Goal: Task Accomplishment & Management: Manage account settings

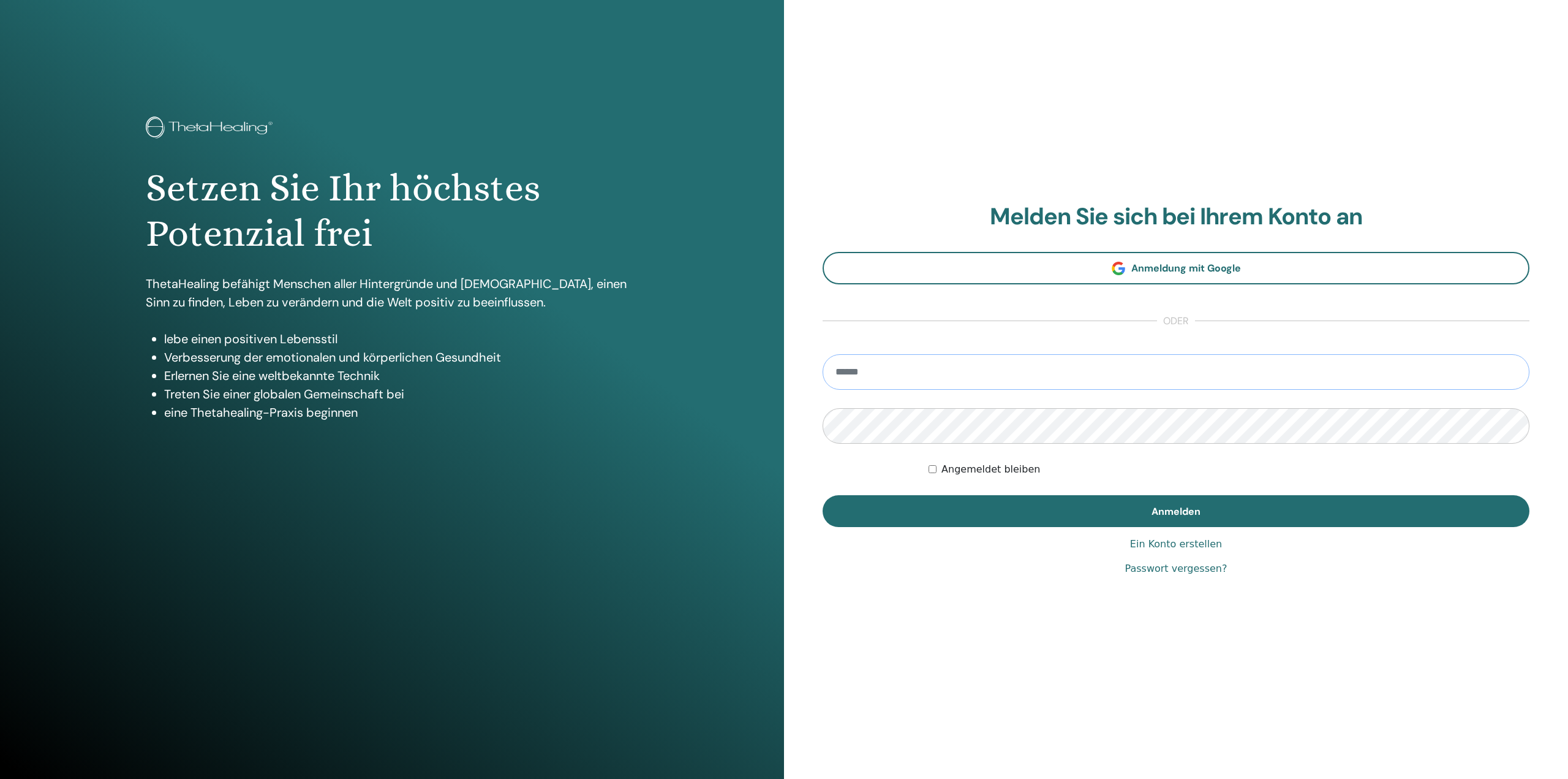
type input "**********"
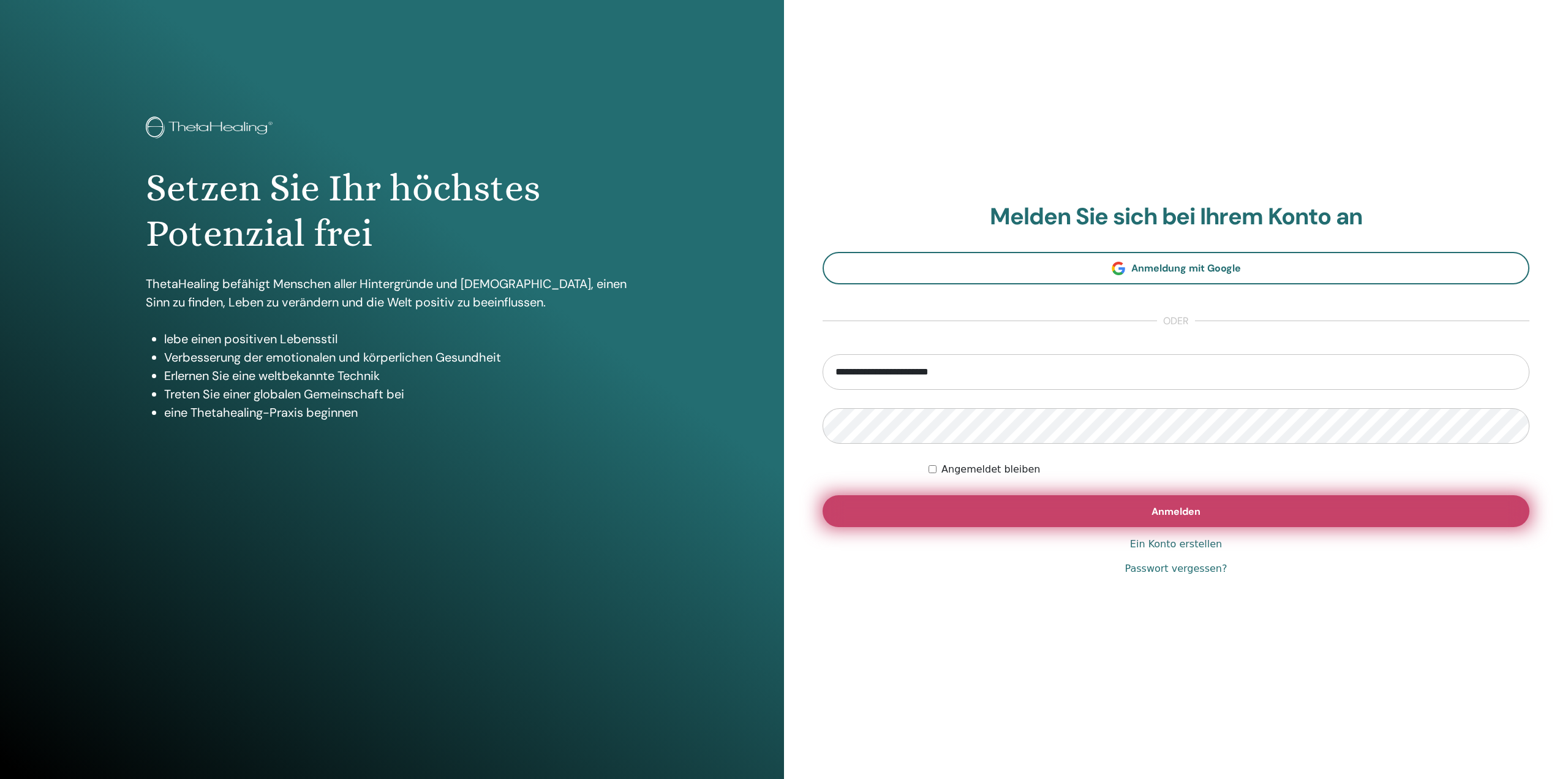
click at [1174, 505] on span "Anmelden" at bounding box center [1176, 512] width 49 height 13
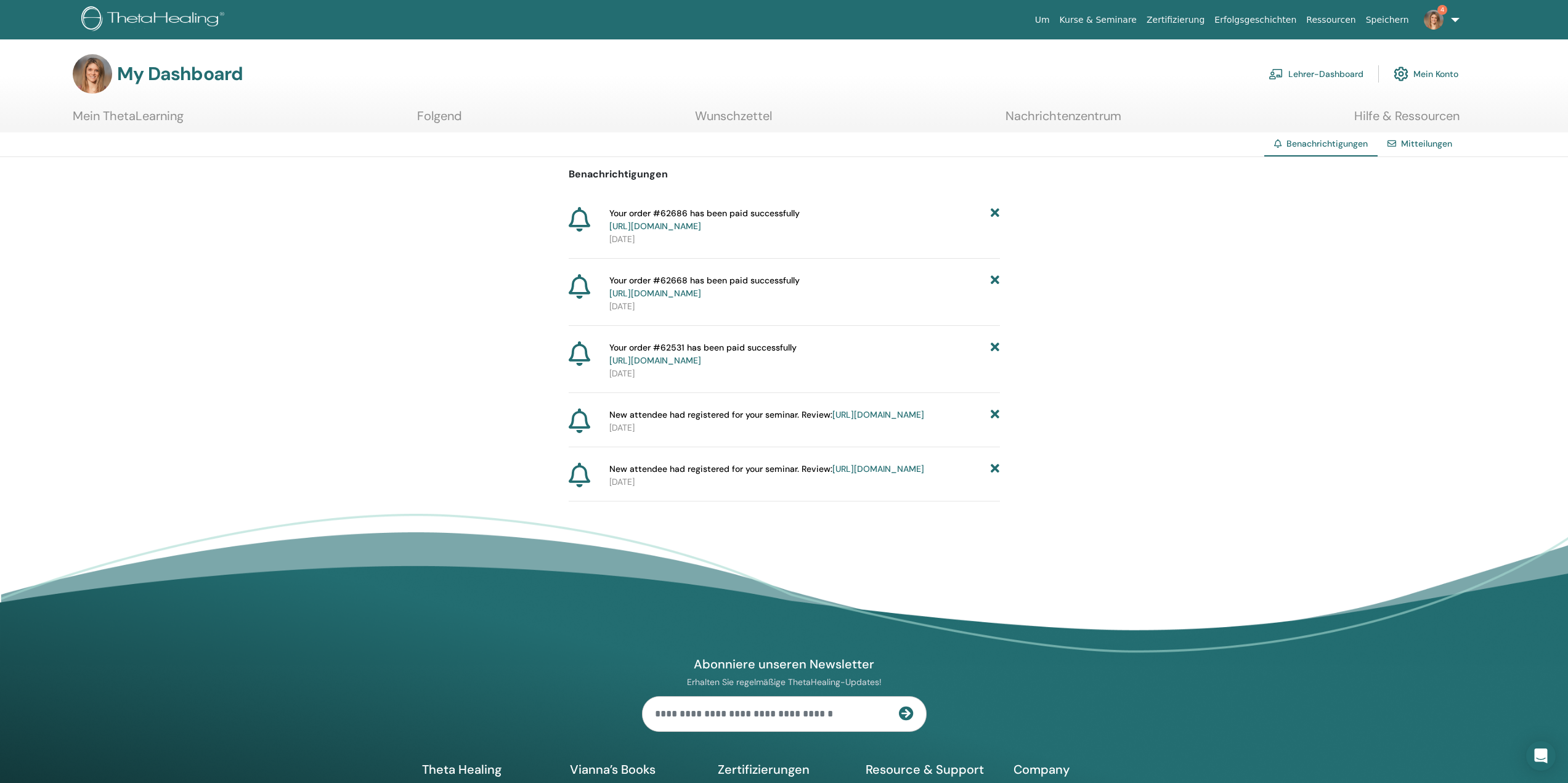
click at [986, 212] on div "Your order #62686 has been paid successfully https://member.thetahealing.com/me…" at bounding box center [804, 220] width 391 height 26
click at [997, 211] on icon at bounding box center [995, 220] width 9 height 26
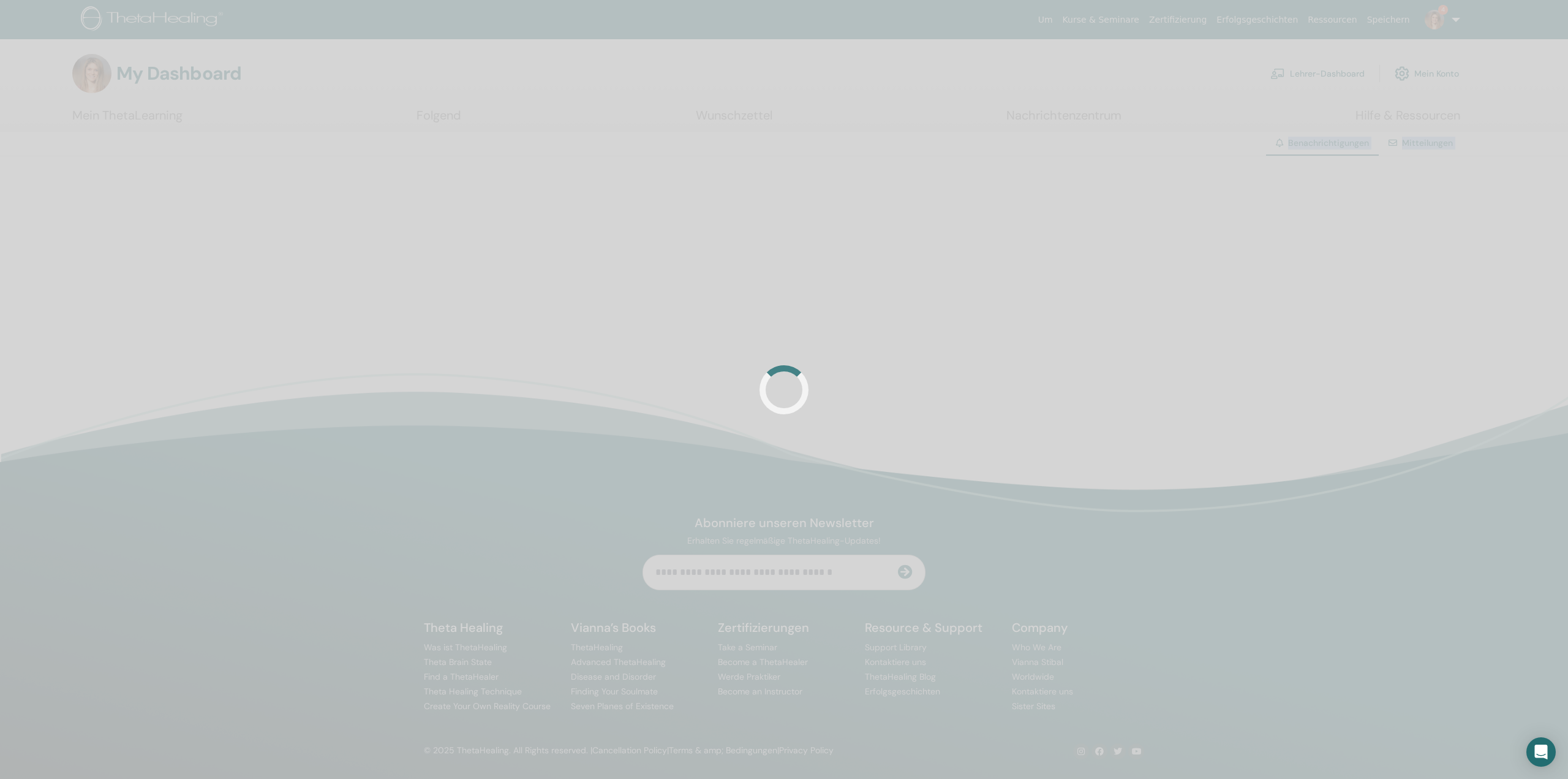
click at [992, 210] on div at bounding box center [784, 390] width 1568 height 779
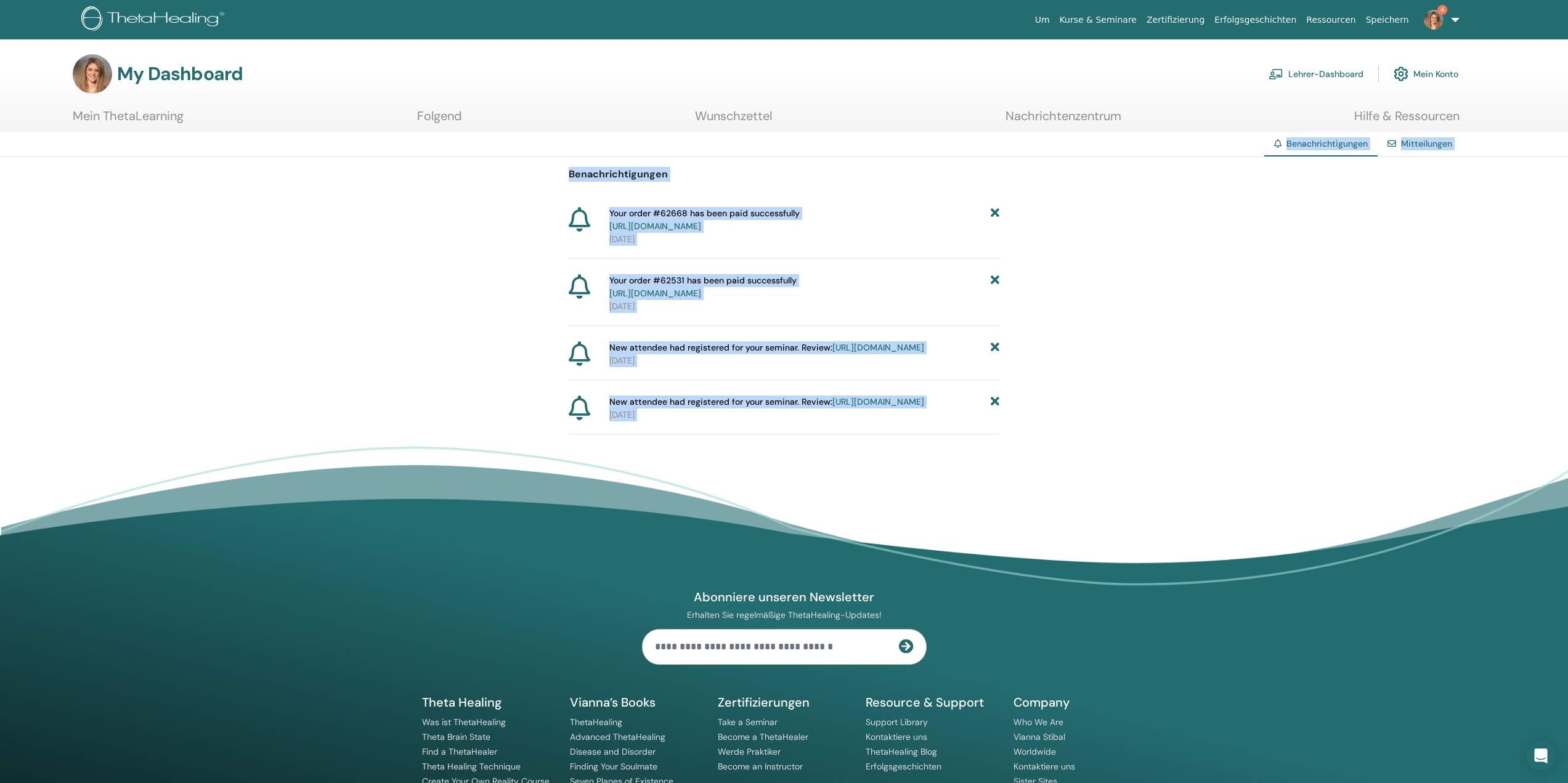
click at [998, 211] on icon at bounding box center [995, 220] width 9 height 26
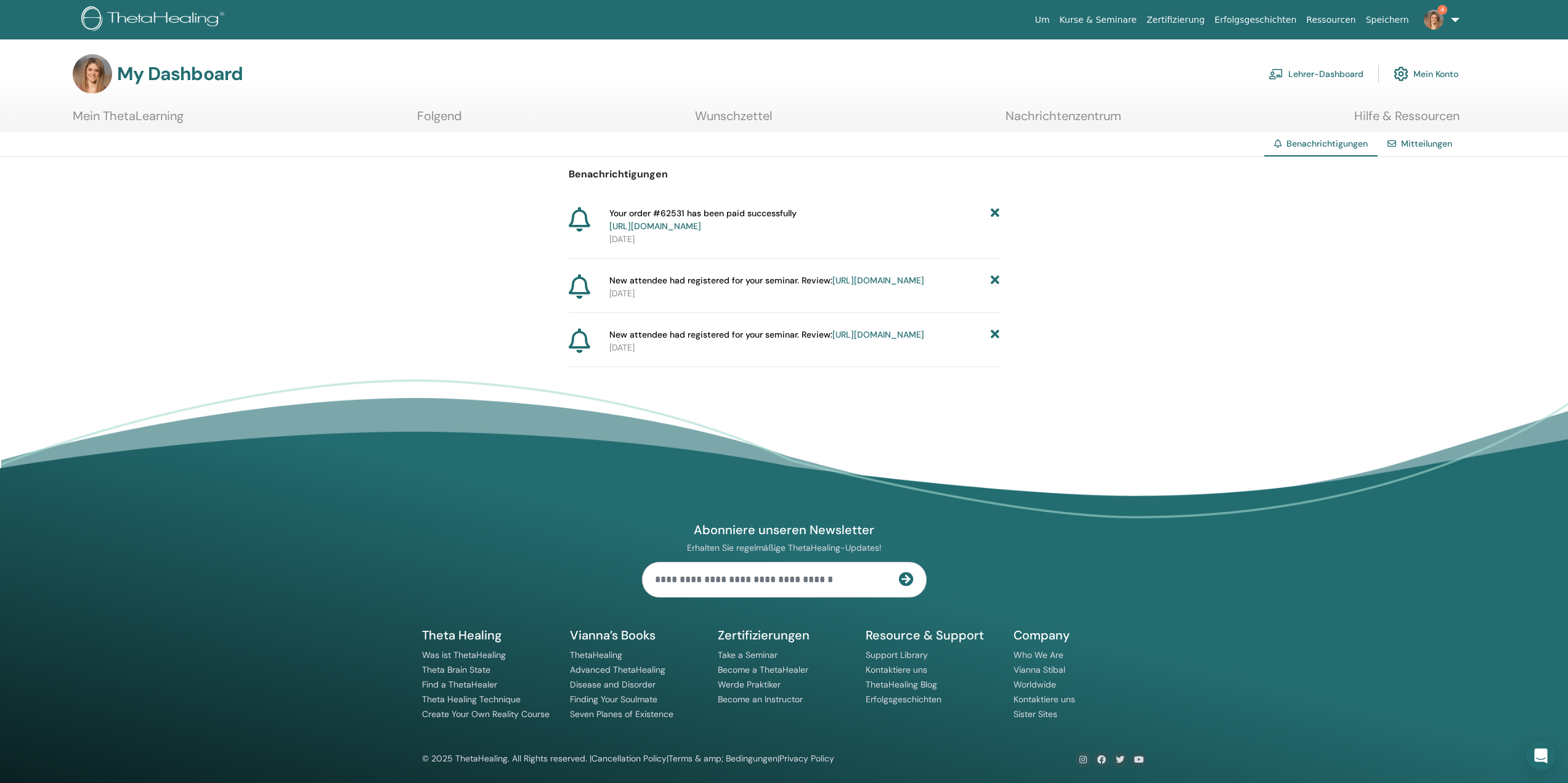
click at [998, 211] on icon at bounding box center [995, 220] width 9 height 26
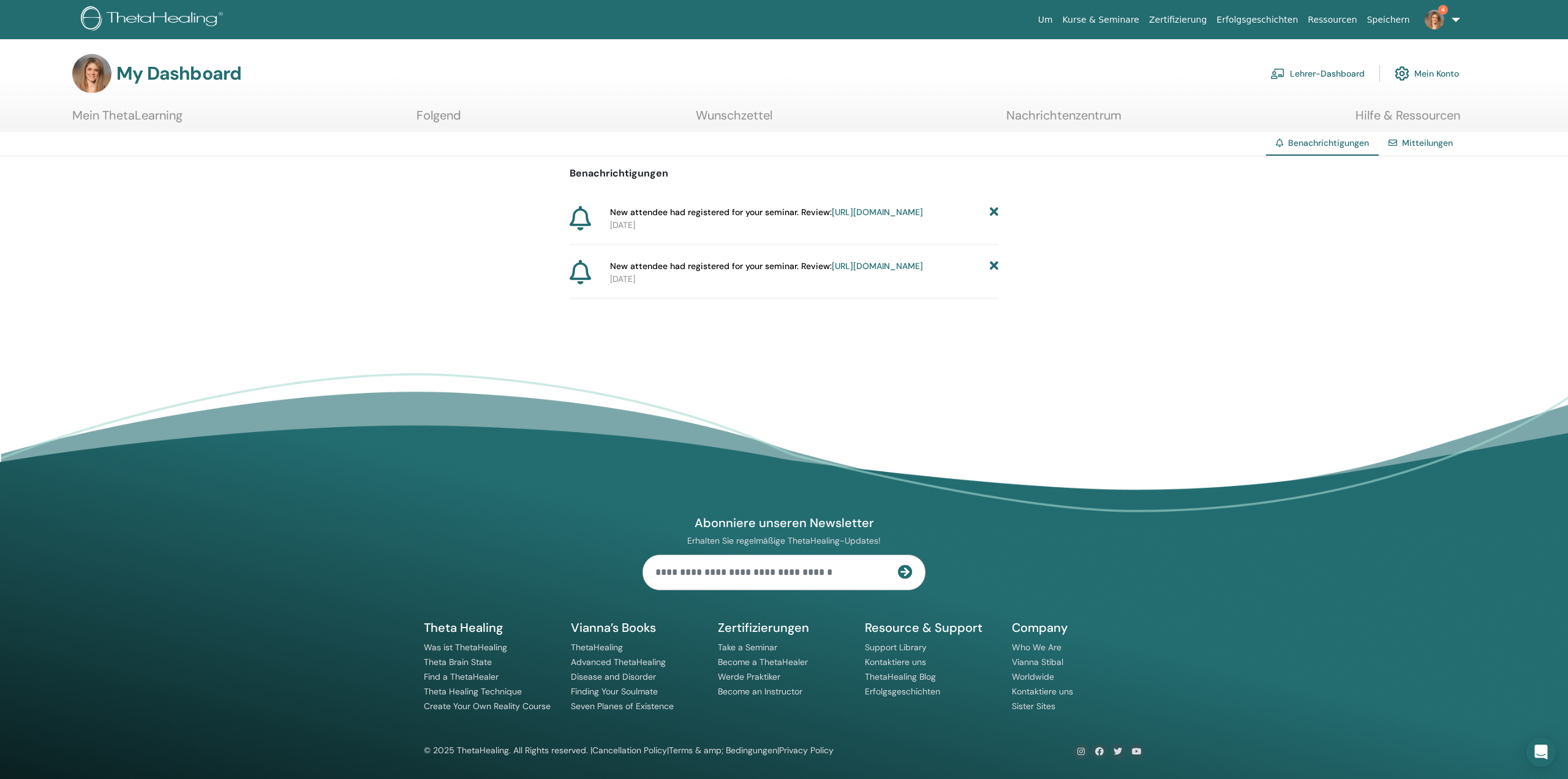
click at [992, 212] on icon at bounding box center [994, 213] width 9 height 13
click at [993, 214] on icon at bounding box center [994, 213] width 9 height 13
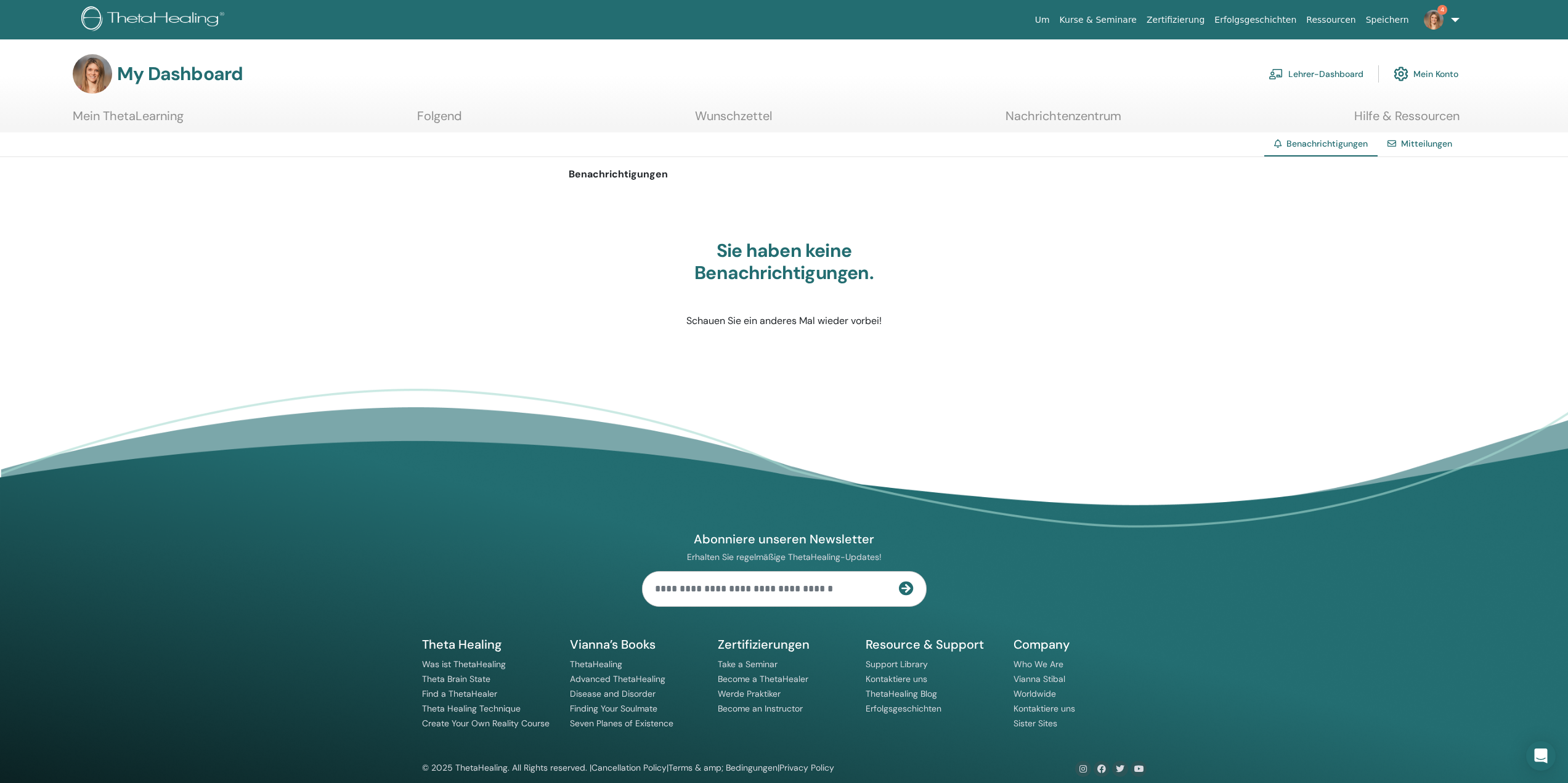
click at [1348, 66] on link "Lehrer-Dashboard" at bounding box center [1316, 74] width 95 height 27
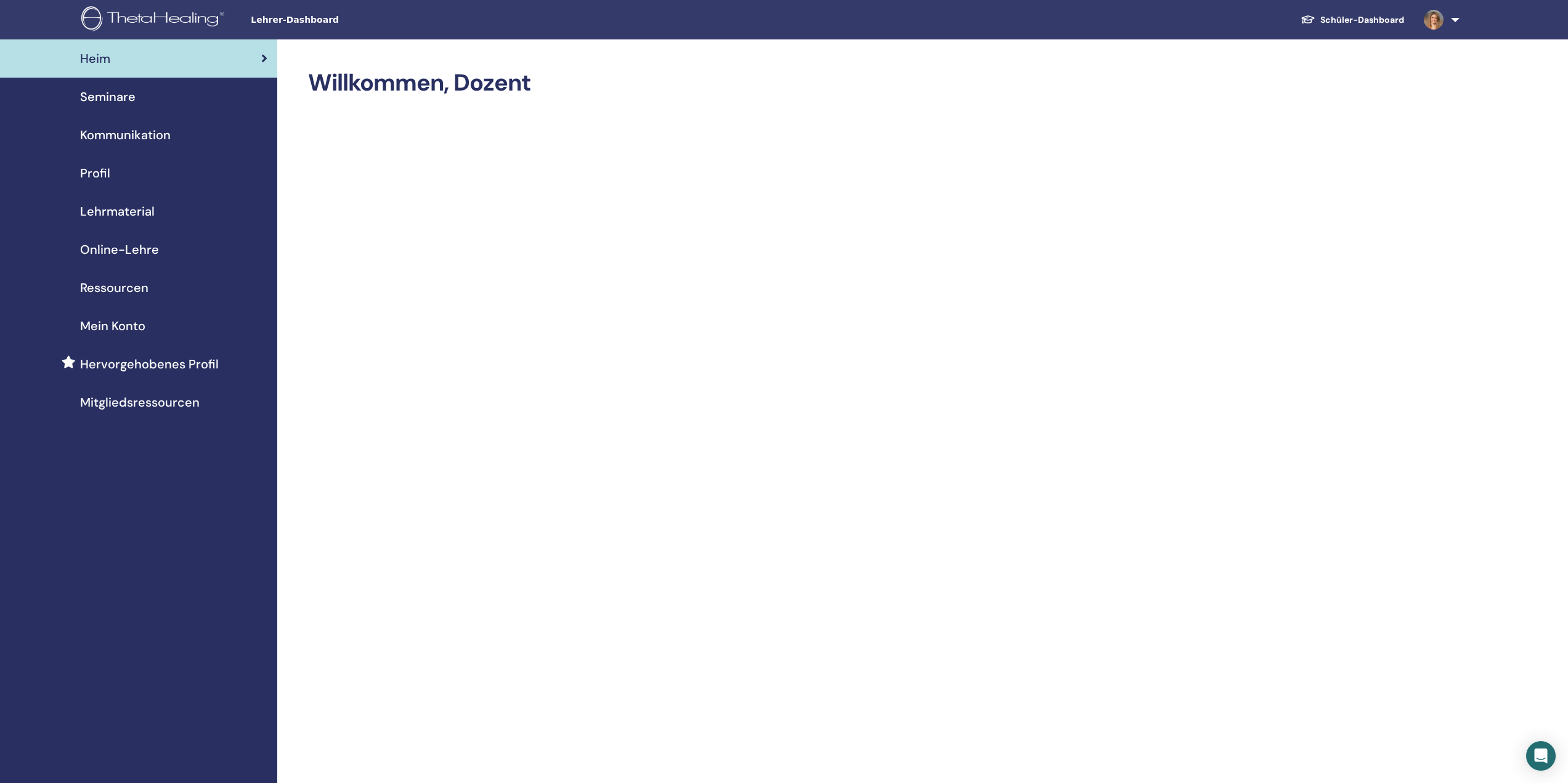
click at [158, 96] on div "Seminare" at bounding box center [138, 97] width 257 height 18
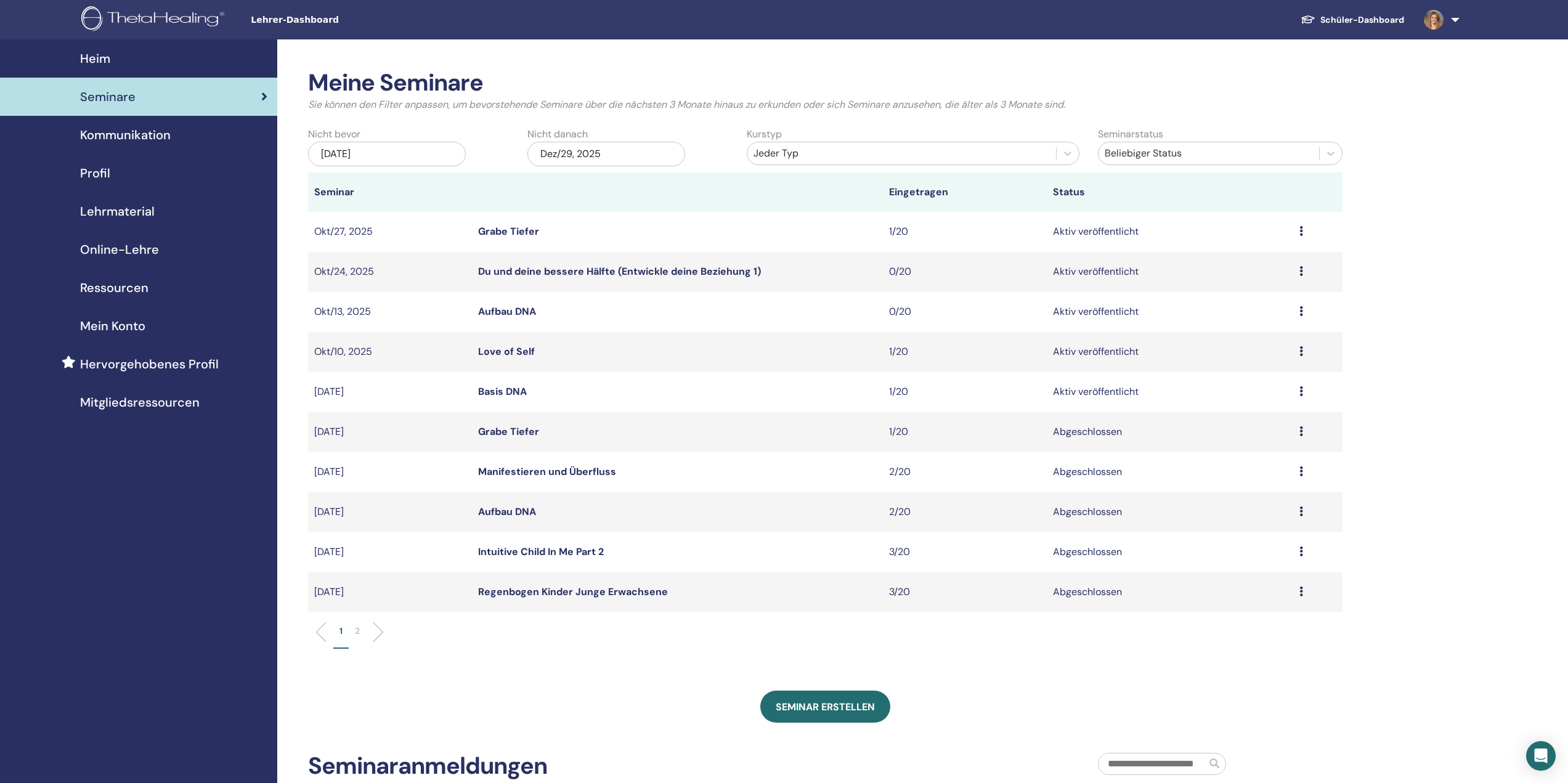
click at [509, 394] on link "Basis DNA" at bounding box center [502, 392] width 49 height 13
